Goal: Information Seeking & Learning: Learn about a topic

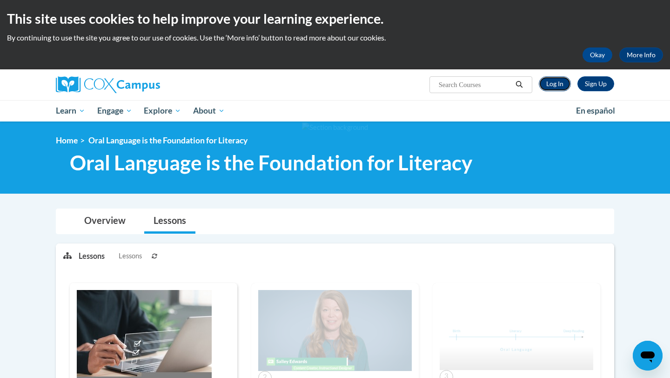
click at [548, 85] on link "Log In" at bounding box center [555, 83] width 32 height 15
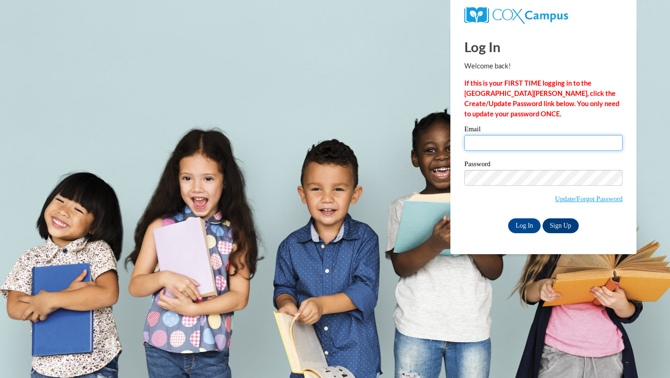
click at [515, 146] on input "Email" at bounding box center [544, 143] width 158 height 16
type input "[EMAIL_ADDRESS][DOMAIN_NAME]"
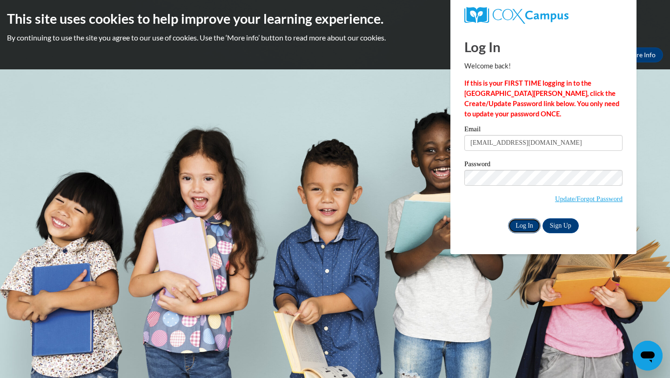
click at [515, 222] on input "Log In" at bounding box center [524, 225] width 33 height 15
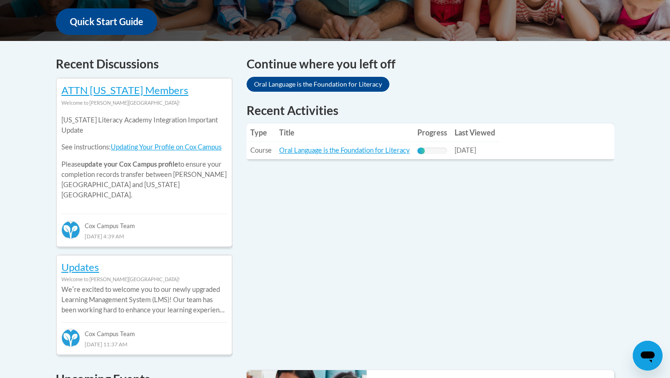
scroll to position [406, 0]
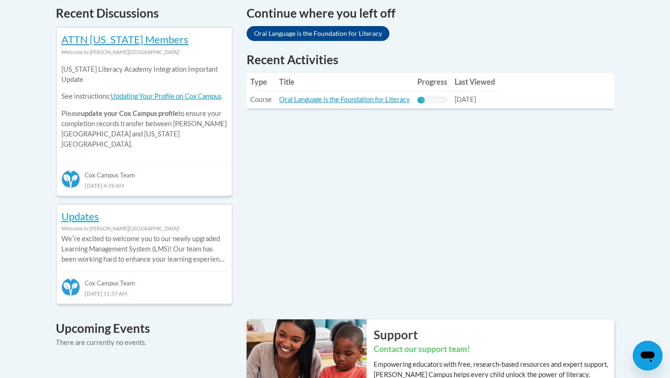
click at [316, 104] on td "Title: Oral Language is the Foundation for Literacy" at bounding box center [345, 99] width 138 height 17
click at [313, 100] on link "Oral Language is the Foundation for Literacy" at bounding box center [344, 99] width 131 height 8
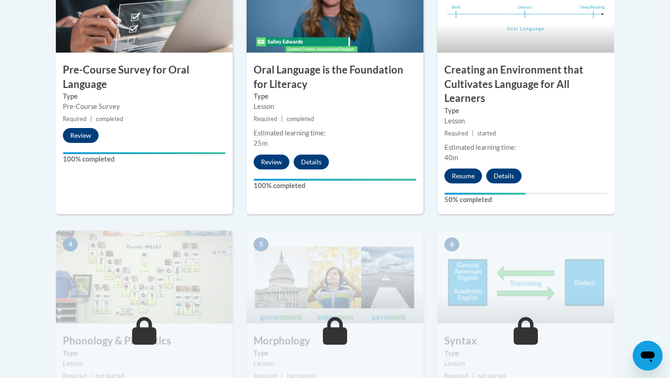
scroll to position [354, 0]
click at [455, 176] on button "Resume" at bounding box center [464, 175] width 38 height 15
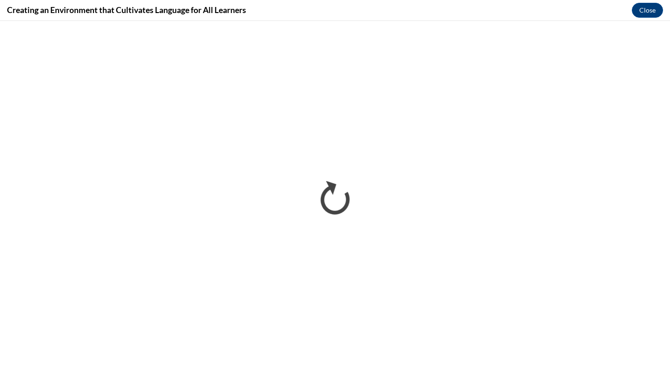
scroll to position [0, 0]
